Goal: Task Accomplishment & Management: Complete application form

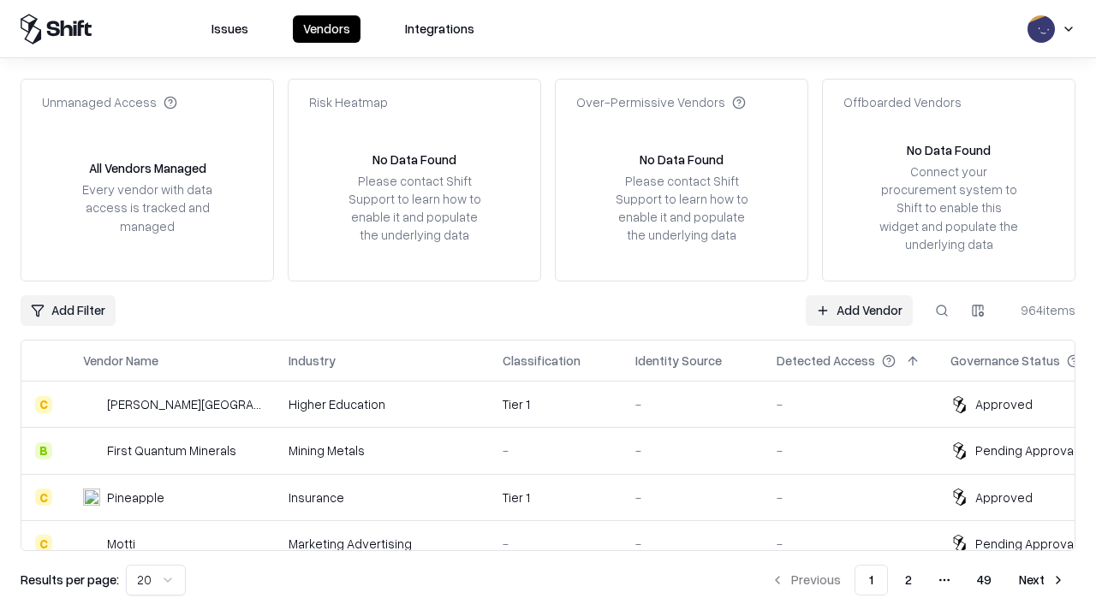
click at [859, 310] on link "Add Vendor" at bounding box center [859, 310] width 107 height 31
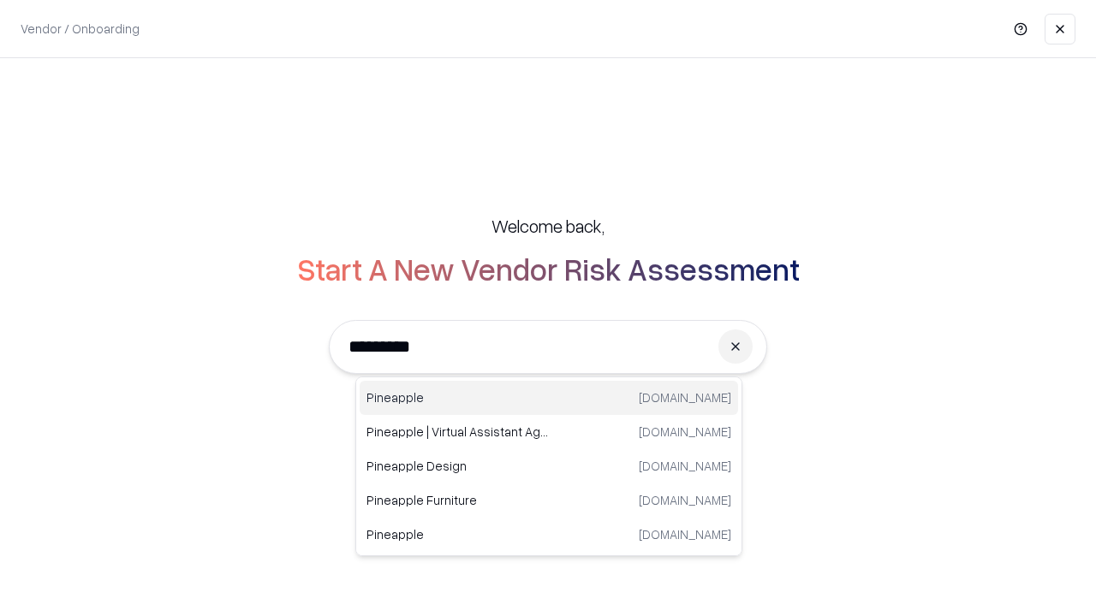
click at [549, 398] on div "Pineapple [DOMAIN_NAME]" at bounding box center [549, 398] width 378 height 34
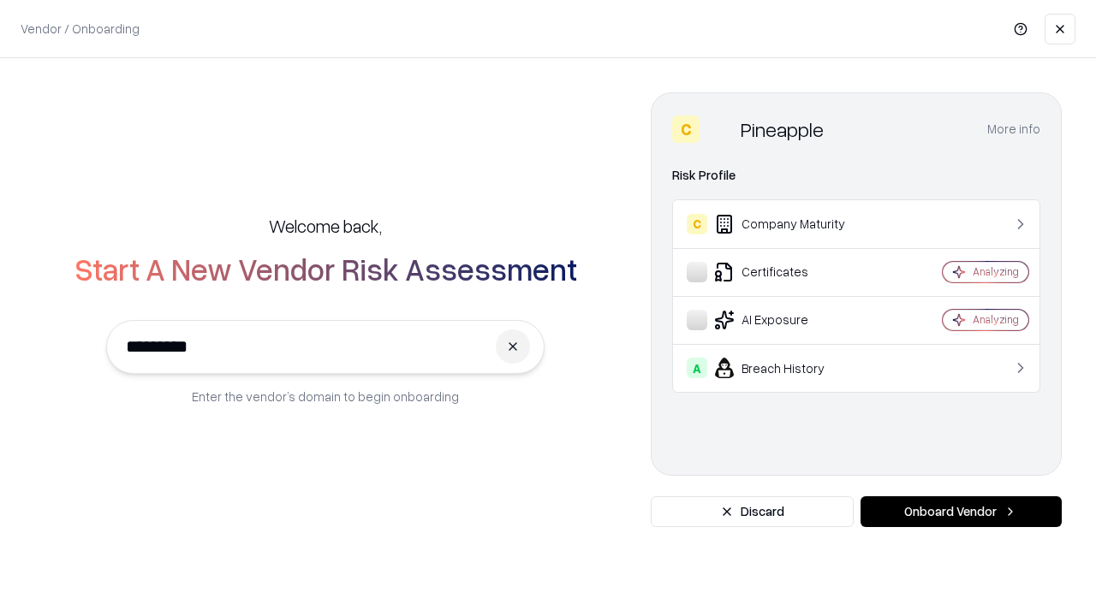
type input "*********"
click at [961, 512] on button "Onboard Vendor" at bounding box center [960, 512] width 201 height 31
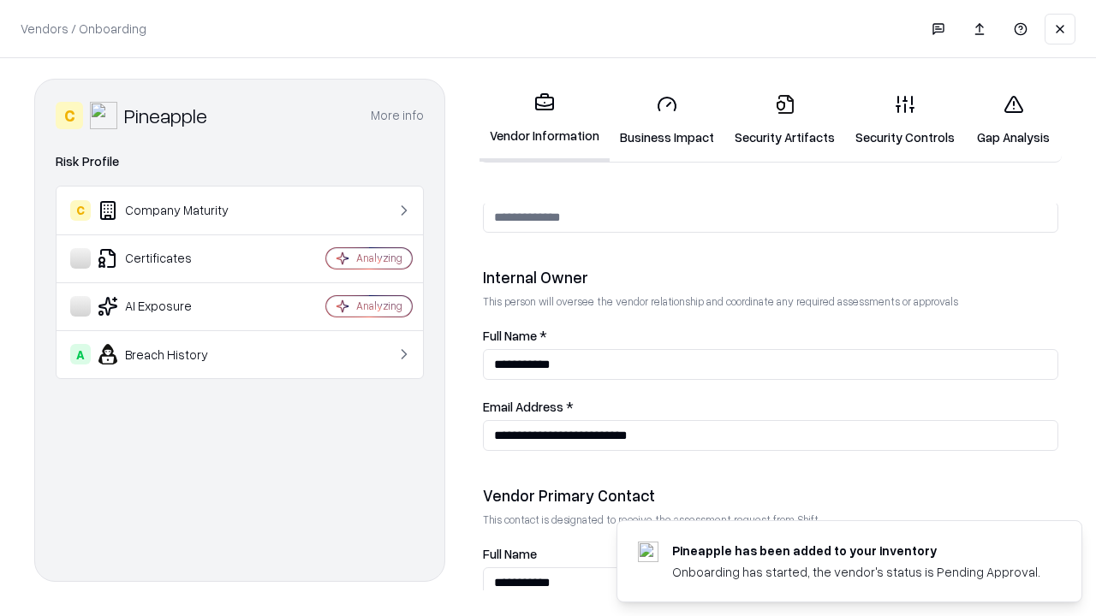
scroll to position [887, 0]
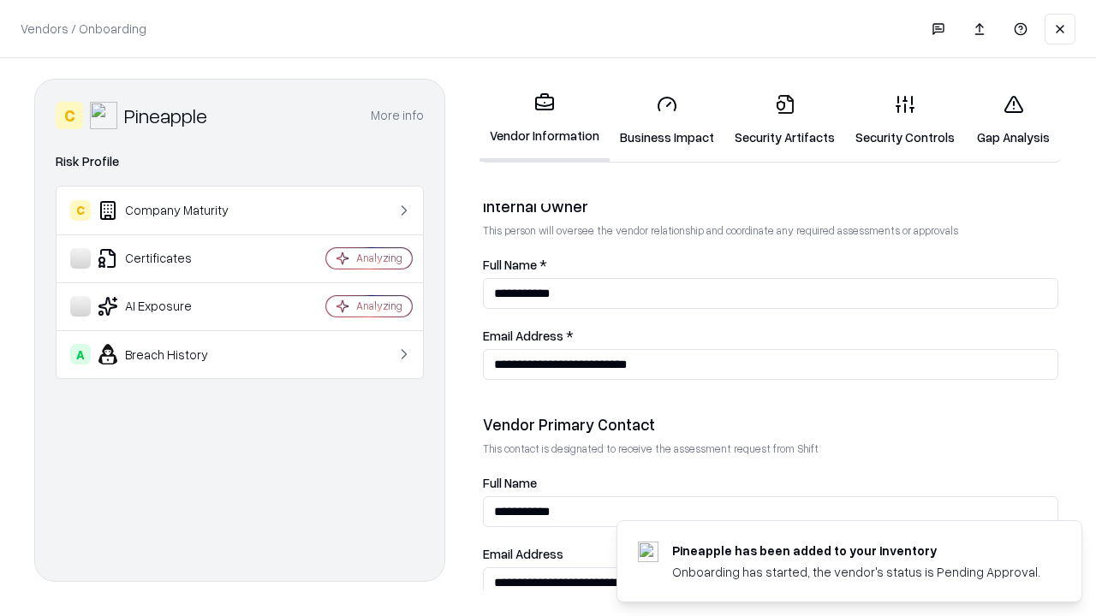
click at [784, 120] on link "Security Artifacts" at bounding box center [784, 120] width 121 height 80
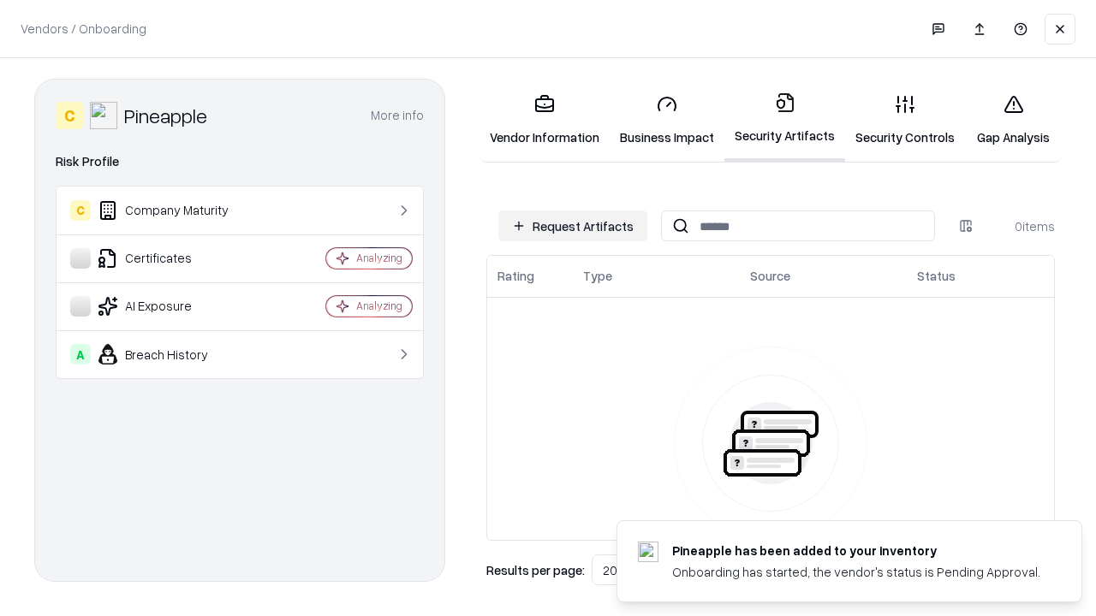
click at [573, 226] on button "Request Artifacts" at bounding box center [572, 226] width 149 height 31
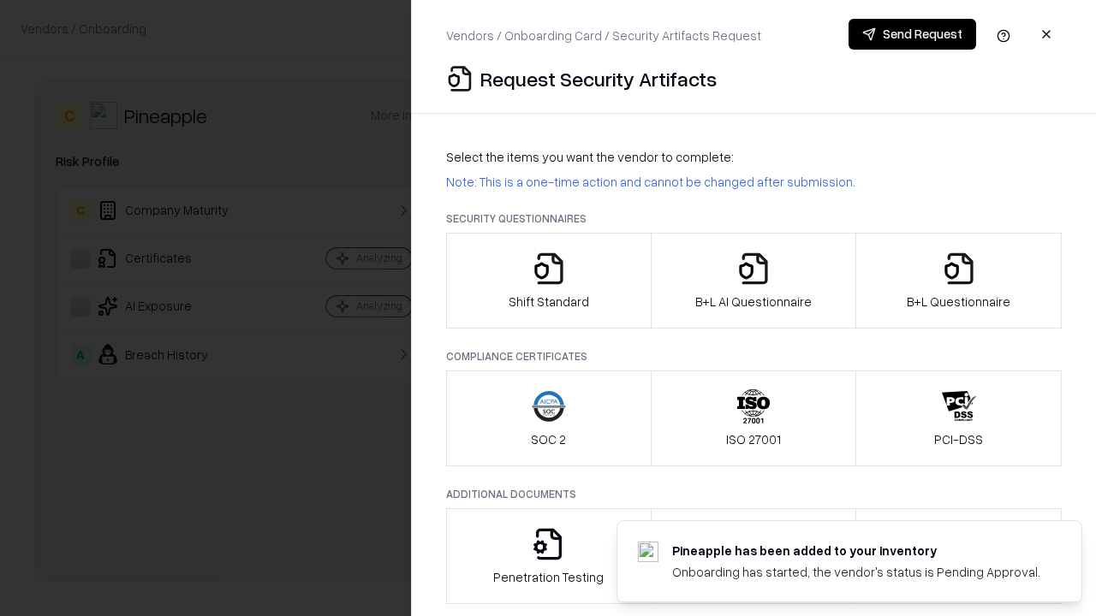
click at [958, 281] on icon "button" at bounding box center [959, 269] width 34 height 34
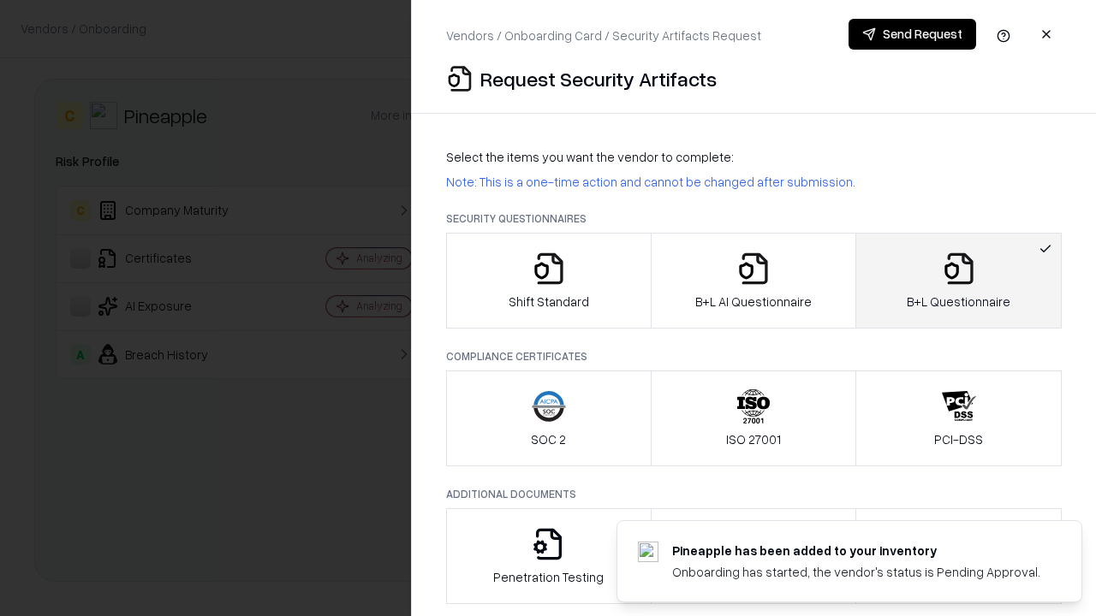
click at [753, 281] on icon "button" at bounding box center [753, 269] width 34 height 34
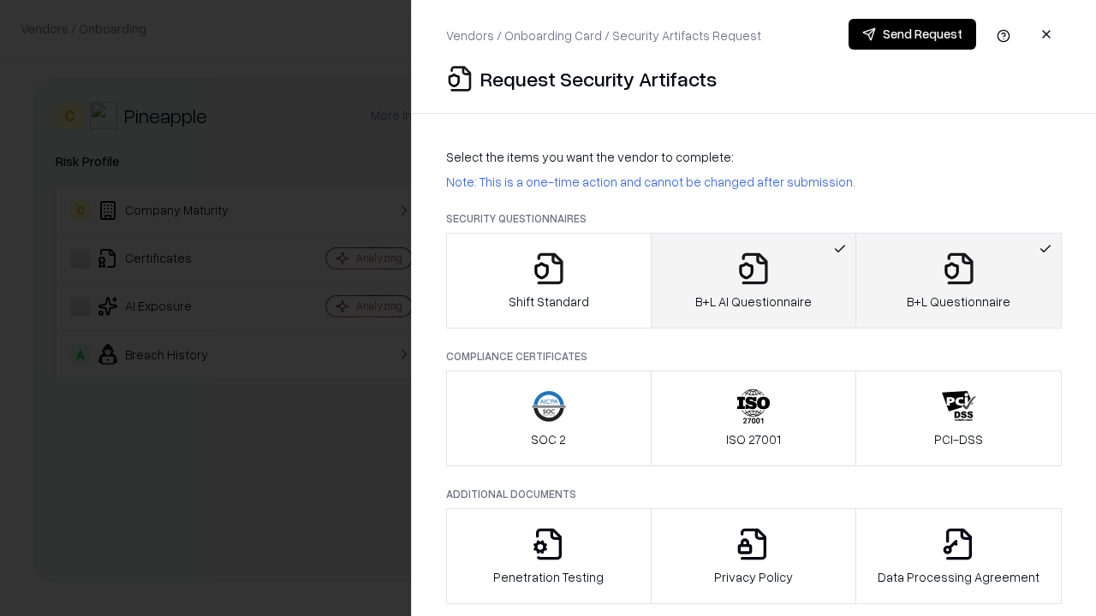
click at [912, 34] on button "Send Request" at bounding box center [912, 34] width 128 height 31
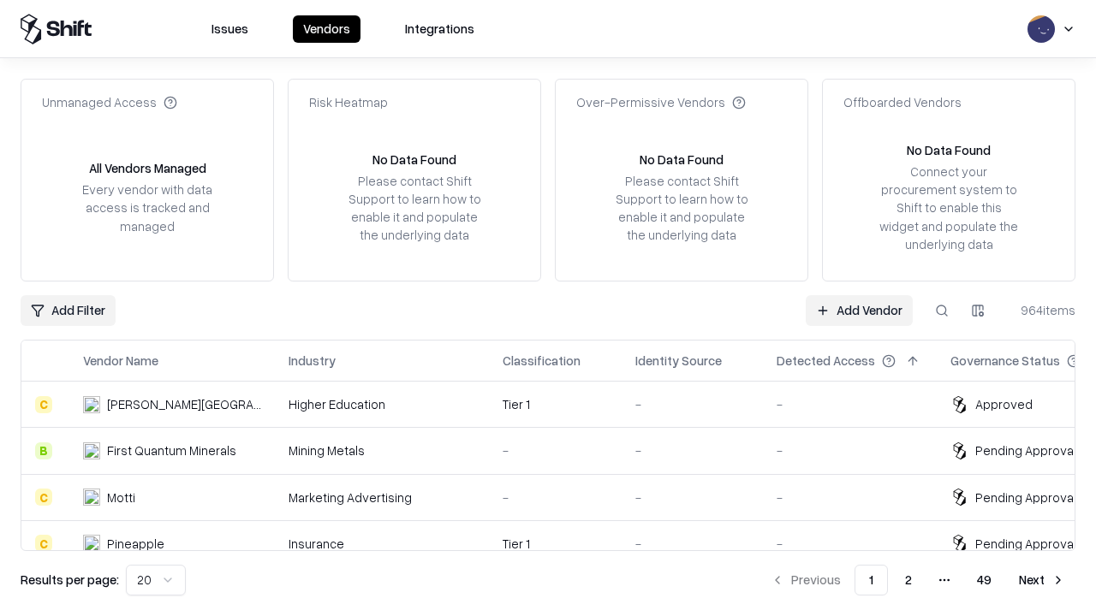
click at [942, 310] on button at bounding box center [941, 310] width 31 height 31
type input "*********"
click at [558, 535] on div "Tier 1" at bounding box center [555, 544] width 105 height 18
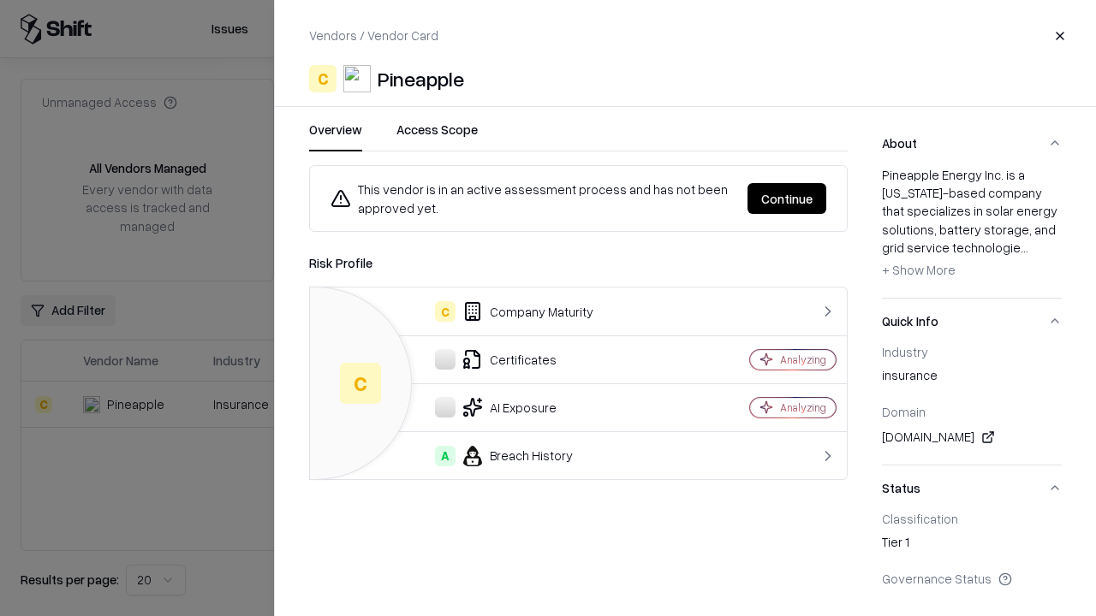
click at [787, 199] on button "Continue" at bounding box center [786, 198] width 79 height 31
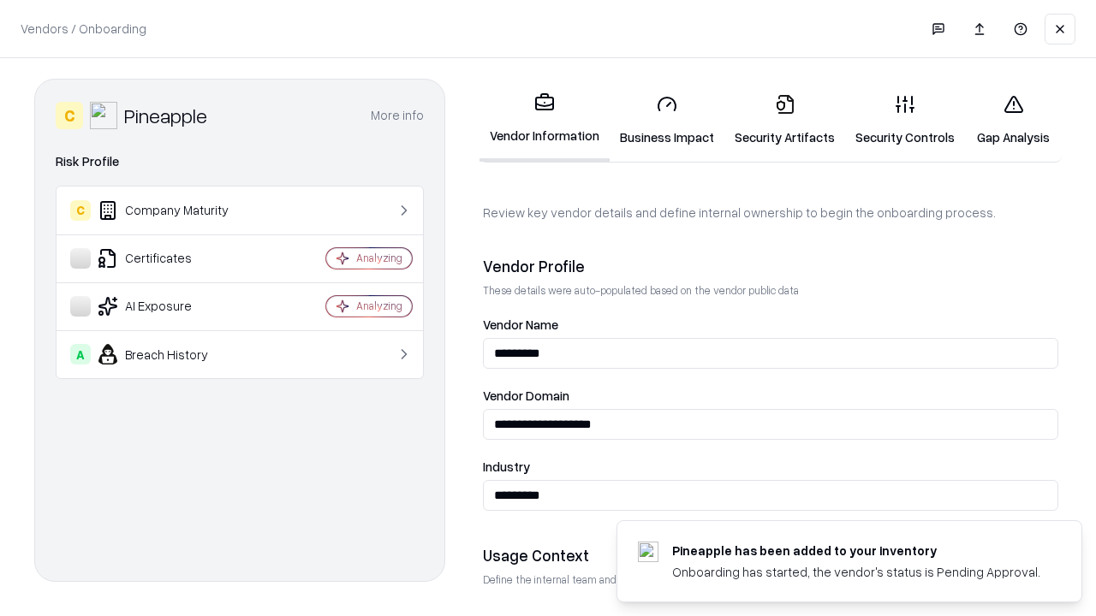
click at [784, 120] on link "Security Artifacts" at bounding box center [784, 120] width 121 height 80
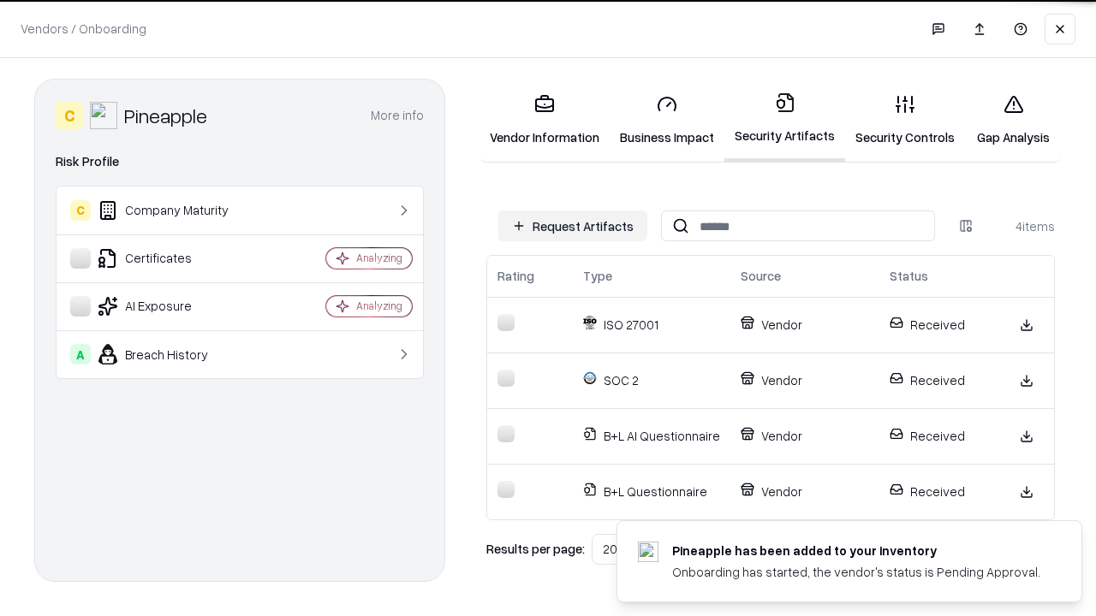
click at [1013, 120] on link "Gap Analysis" at bounding box center [1013, 120] width 97 height 80
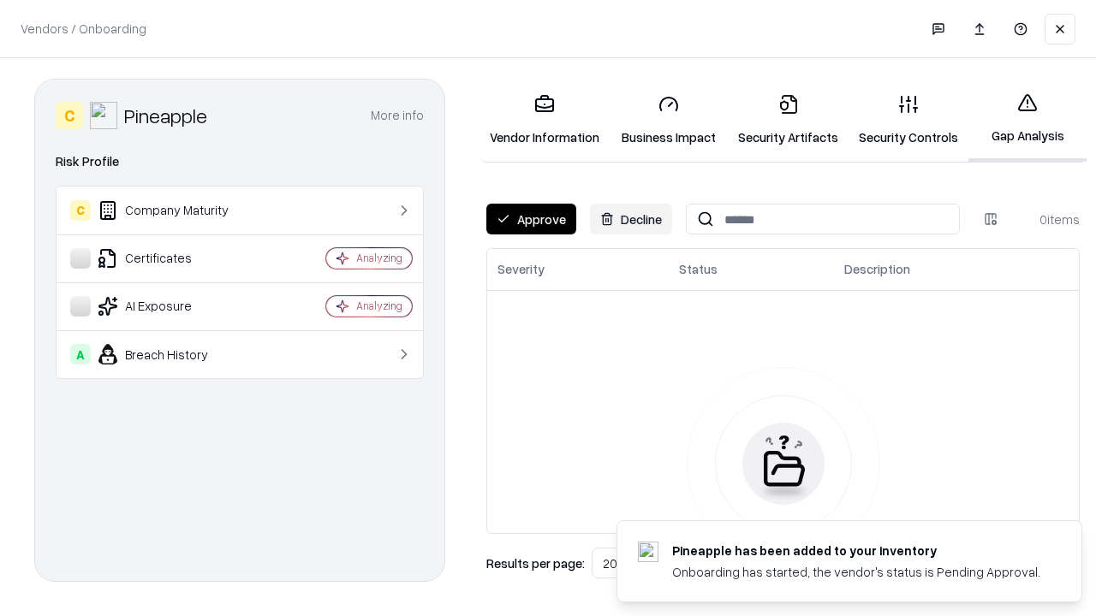
click at [531, 219] on button "Approve" at bounding box center [531, 219] width 90 height 31
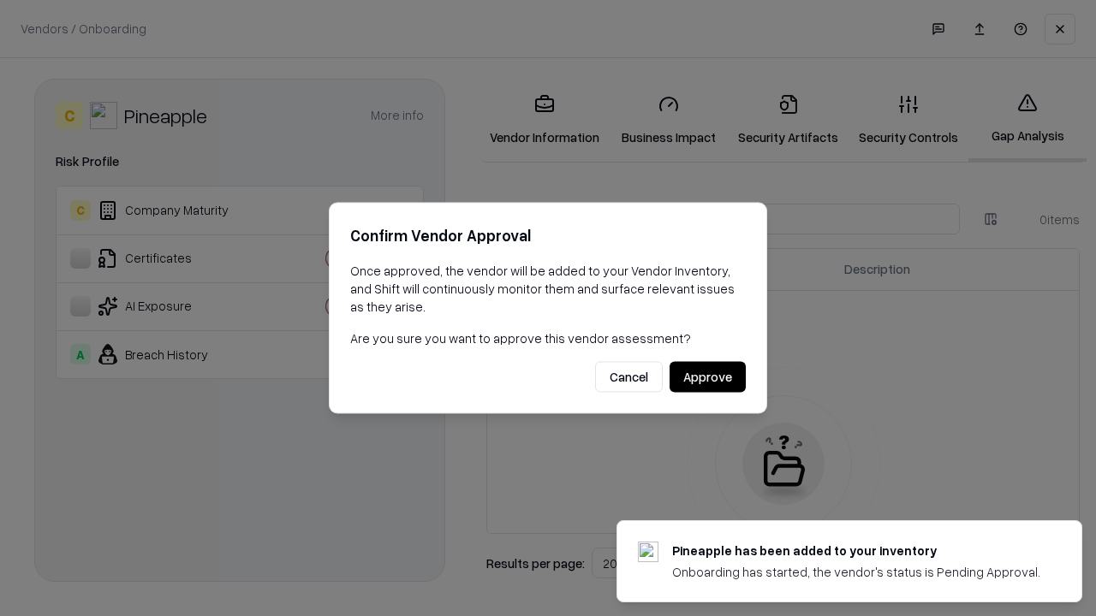
click at [707, 377] on button "Approve" at bounding box center [708, 377] width 76 height 31
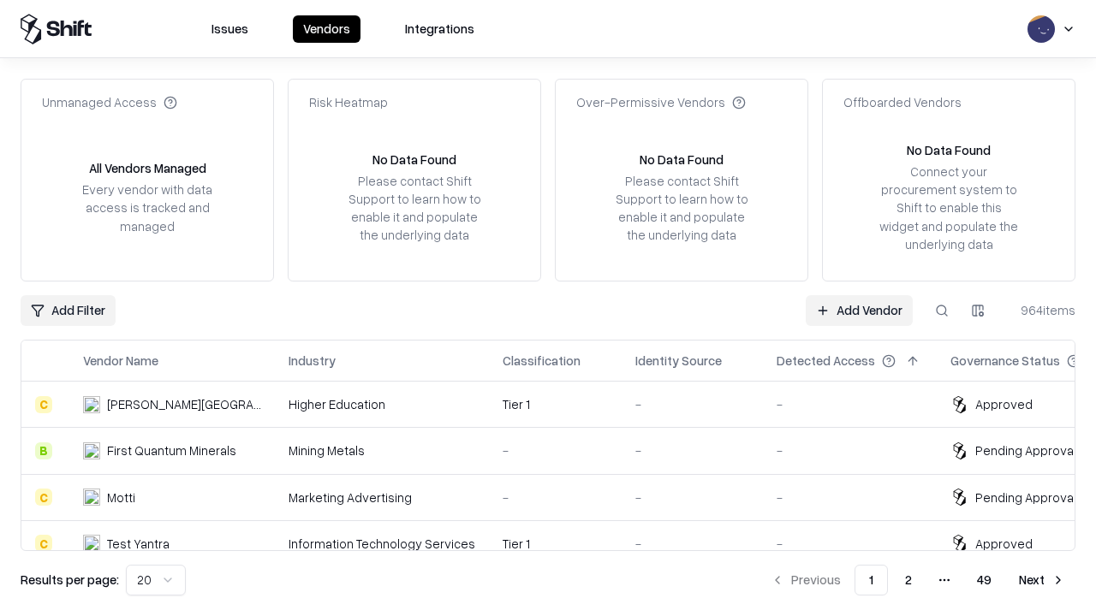
type input "*********"
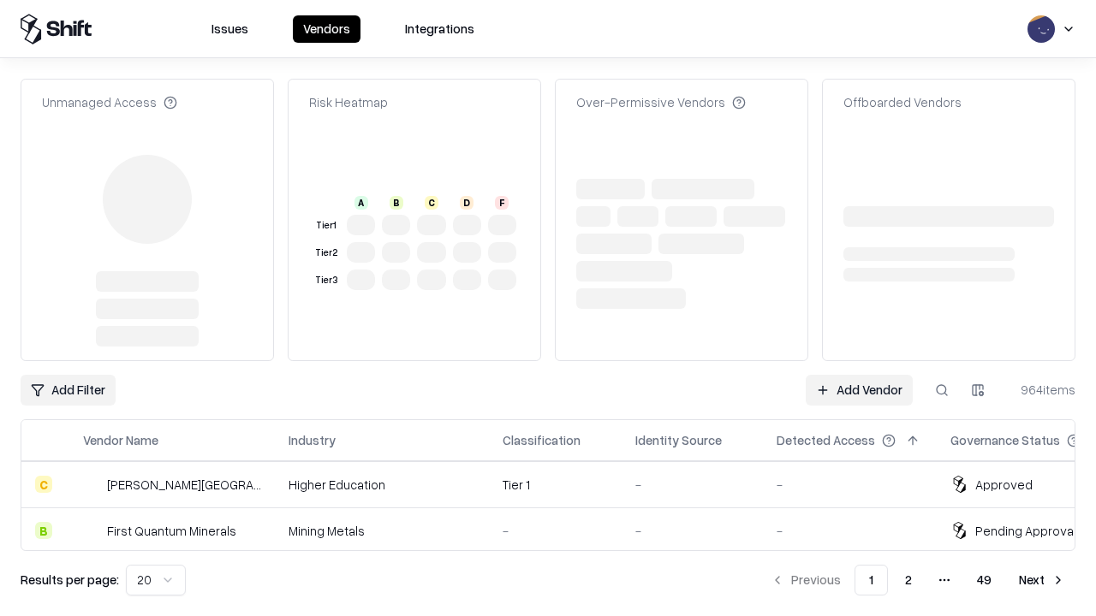
click at [859, 375] on link "Add Vendor" at bounding box center [859, 390] width 107 height 31
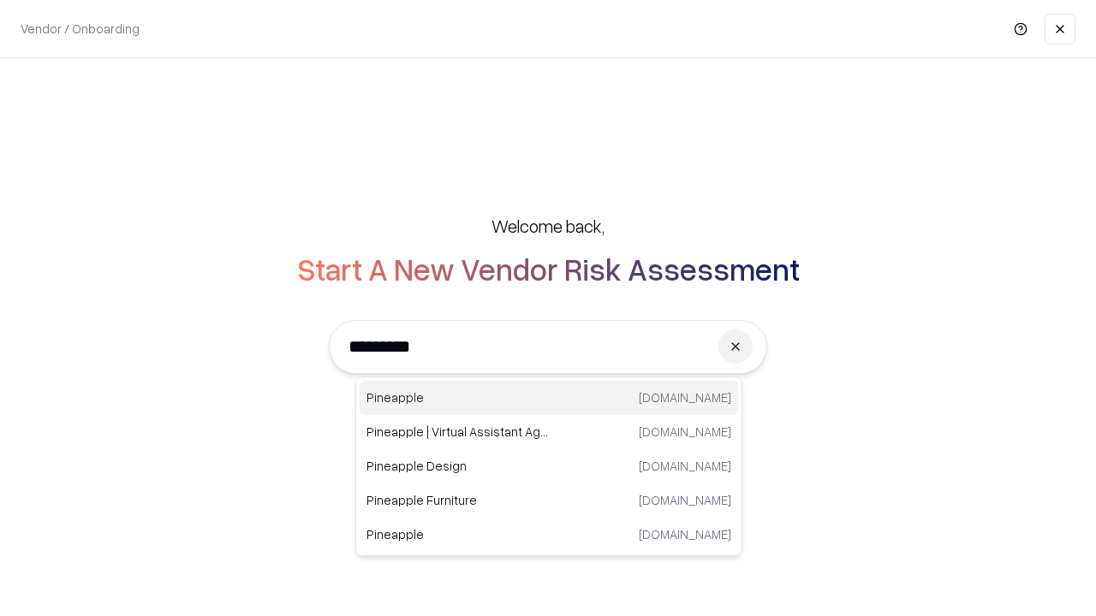
click at [549, 398] on div "Pineapple pineappleenergy.com" at bounding box center [549, 398] width 378 height 34
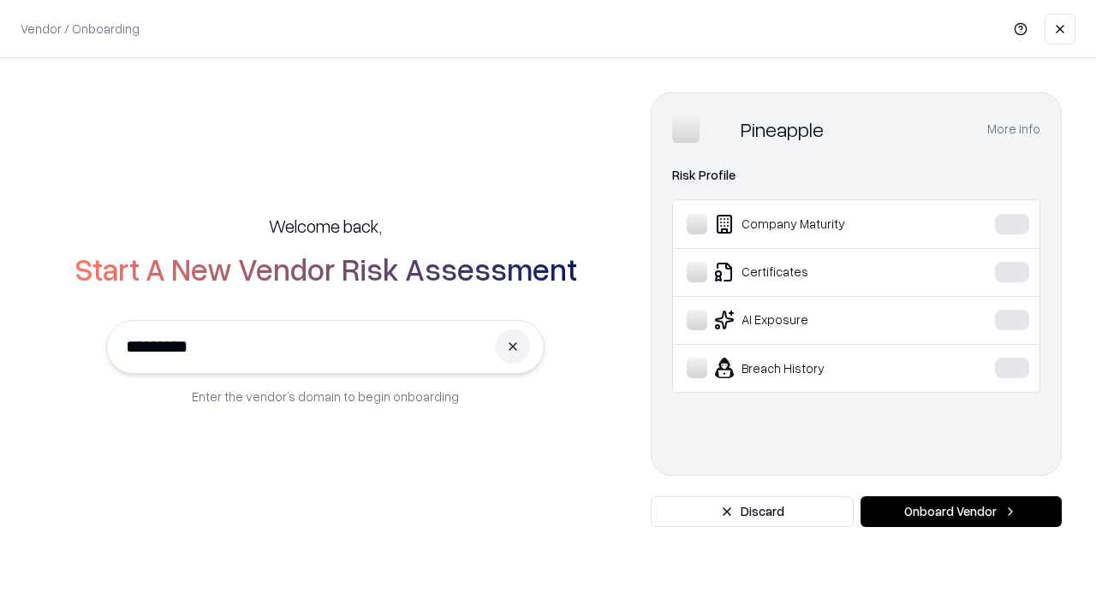
type input "*********"
click at [961, 512] on button "Onboard Vendor" at bounding box center [960, 512] width 201 height 31
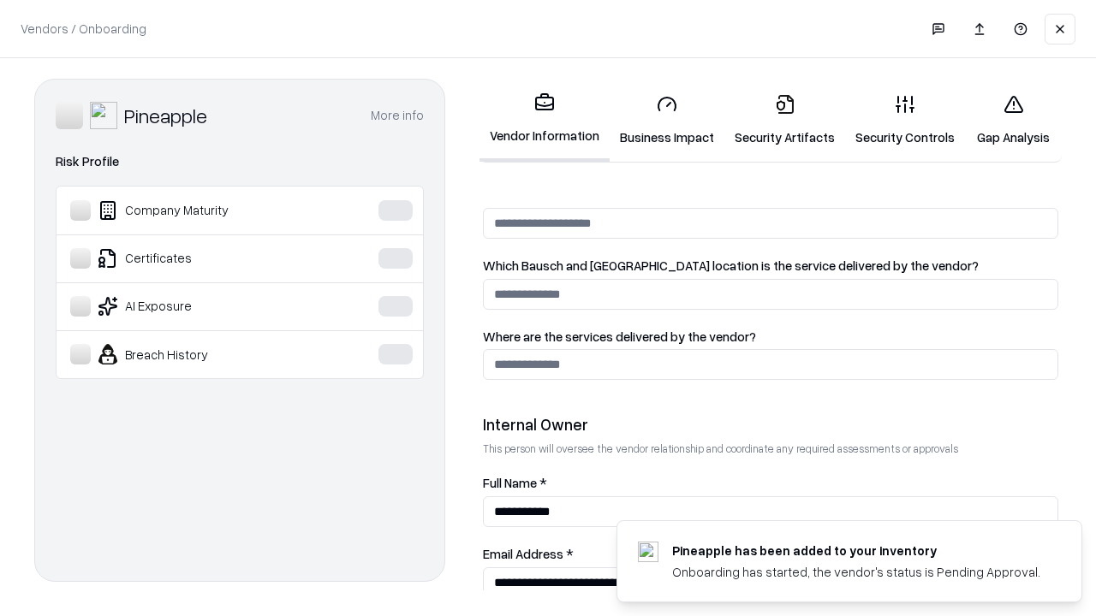
scroll to position [887, 0]
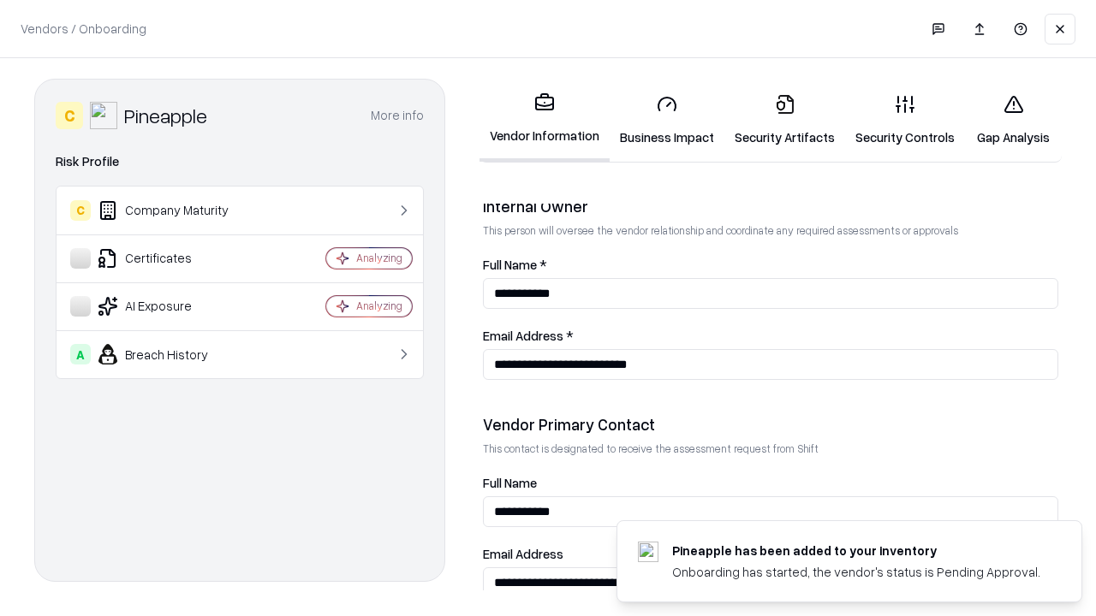
click at [1013, 120] on link "Gap Analysis" at bounding box center [1013, 120] width 97 height 80
